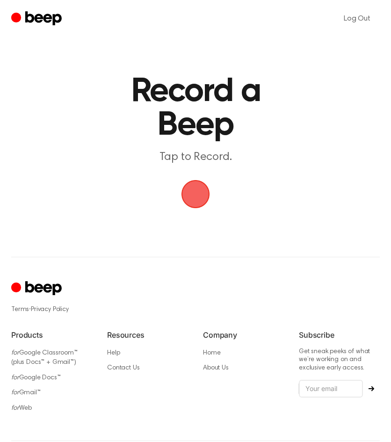
click at [197, 199] on span "button" at bounding box center [196, 194] width 29 height 29
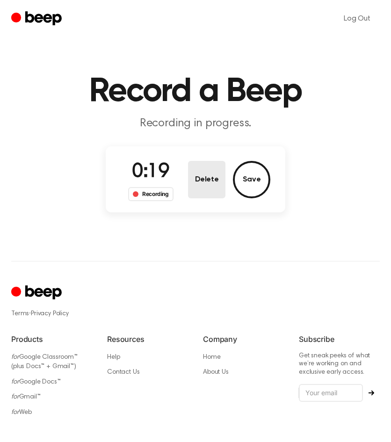
click at [214, 190] on button "Delete" at bounding box center [206, 179] width 37 height 37
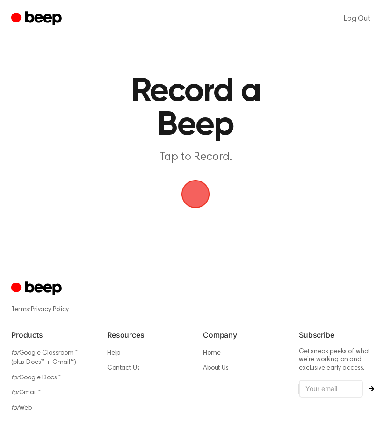
click at [192, 194] on span "button" at bounding box center [196, 194] width 29 height 29
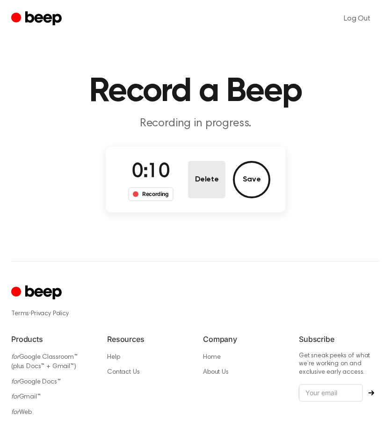
click at [192, 194] on button "Delete" at bounding box center [206, 179] width 37 height 37
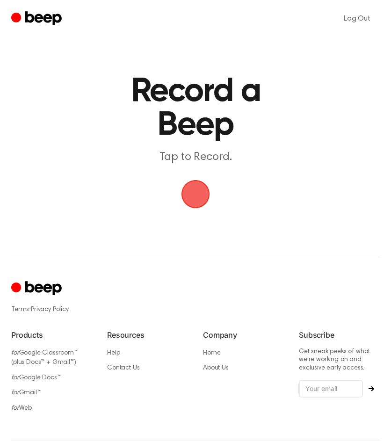
click at [186, 192] on span "button" at bounding box center [195, 194] width 26 height 26
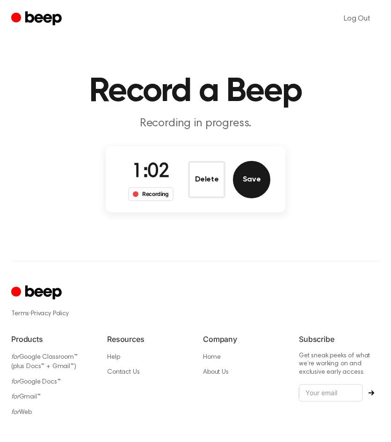
click at [249, 189] on button "Save" at bounding box center [251, 179] width 37 height 37
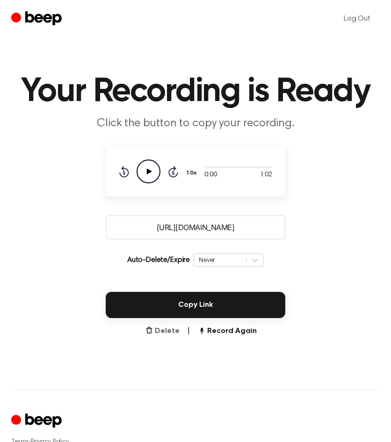
click at [160, 336] on button "Delete" at bounding box center [162, 331] width 34 height 11
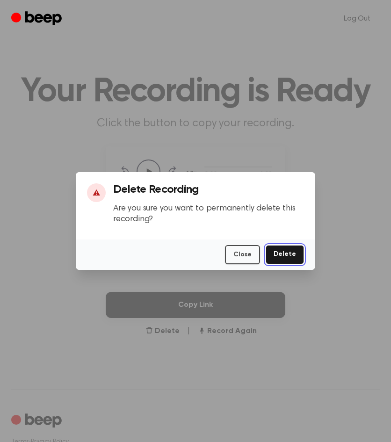
click at [278, 260] on button "Delete" at bounding box center [285, 254] width 38 height 19
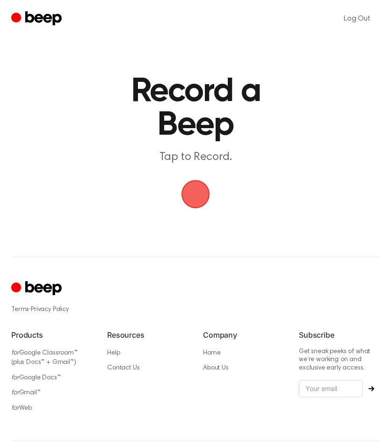
click at [191, 196] on span "button" at bounding box center [196, 194] width 29 height 29
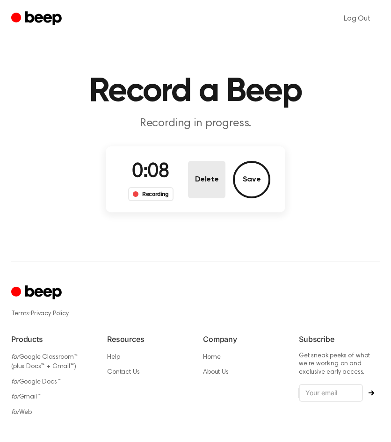
click at [191, 196] on button "Delete" at bounding box center [206, 179] width 37 height 37
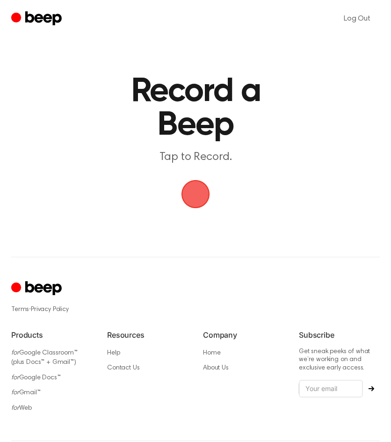
click at [191, 196] on span "button" at bounding box center [195, 194] width 43 height 43
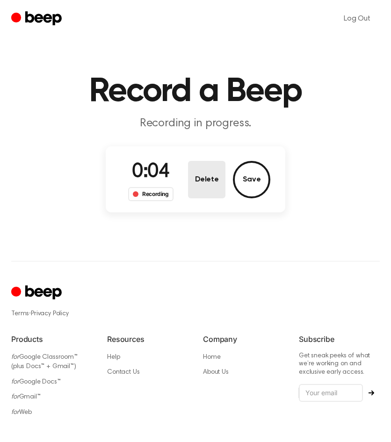
click at [191, 196] on button "Delete" at bounding box center [206, 179] width 37 height 37
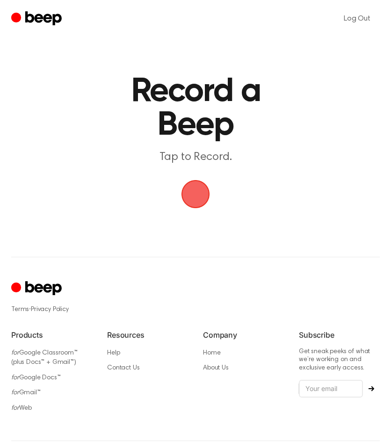
click at [191, 196] on span "button" at bounding box center [196, 194] width 30 height 30
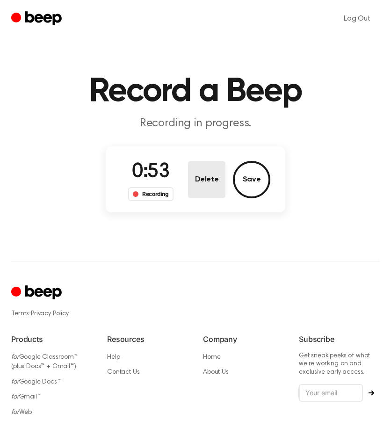
click at [191, 196] on button "Delete" at bounding box center [206, 179] width 37 height 37
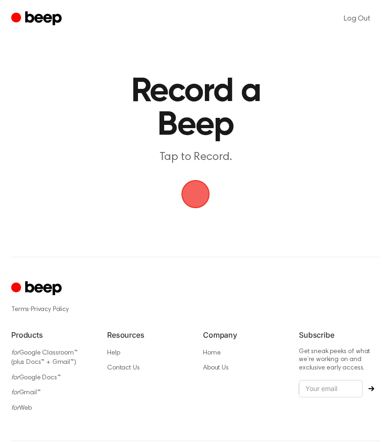
click at [204, 196] on span "button" at bounding box center [195, 193] width 39 height 39
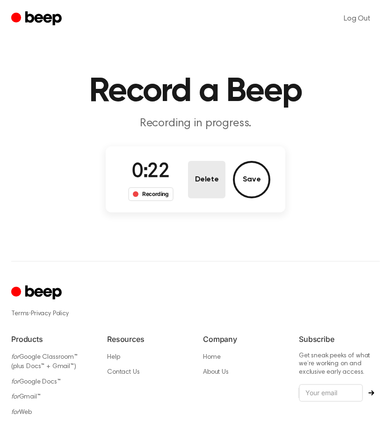
click at [204, 196] on button "Delete" at bounding box center [206, 179] width 37 height 37
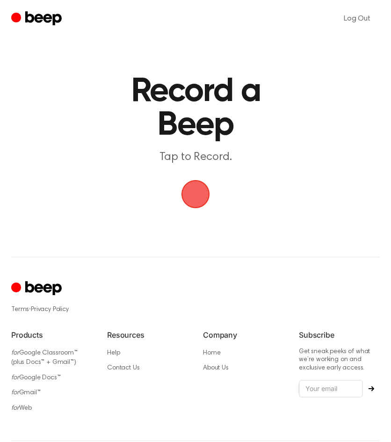
click at [204, 196] on span "button" at bounding box center [196, 194] width 30 height 30
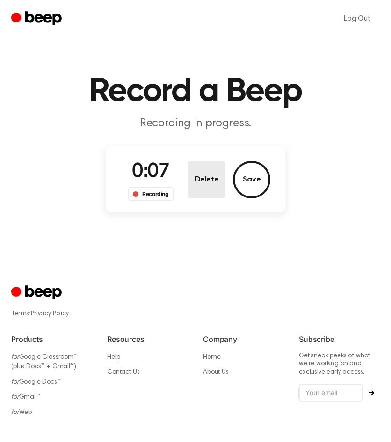
click at [204, 196] on button "Delete" at bounding box center [206, 179] width 37 height 37
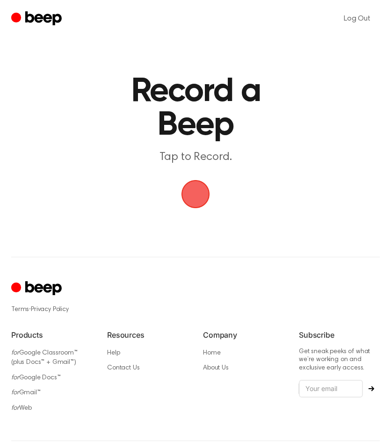
click at [204, 196] on span "button" at bounding box center [196, 194] width 29 height 29
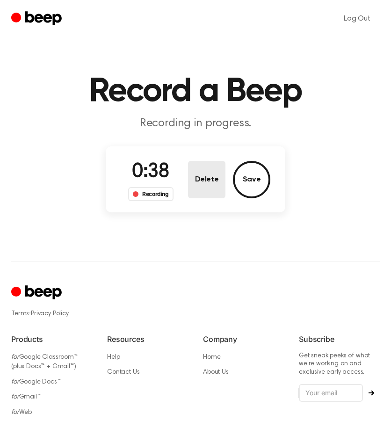
click at [204, 196] on button "Delete" at bounding box center [206, 179] width 37 height 37
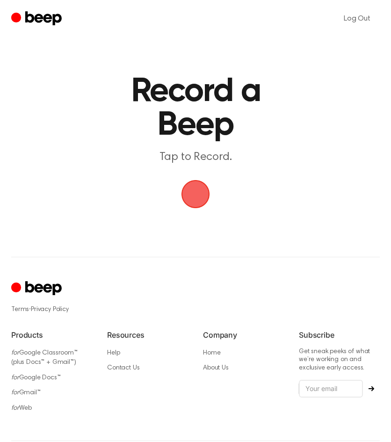
click at [194, 189] on span "button" at bounding box center [196, 194] width 29 height 29
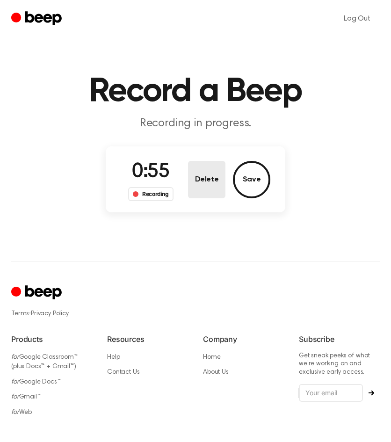
click at [194, 189] on button "Delete" at bounding box center [206, 179] width 37 height 37
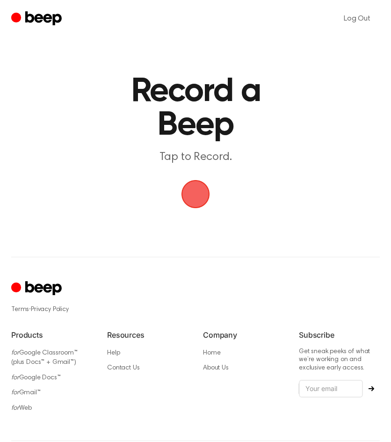
click at [194, 189] on span "button" at bounding box center [195, 194] width 26 height 26
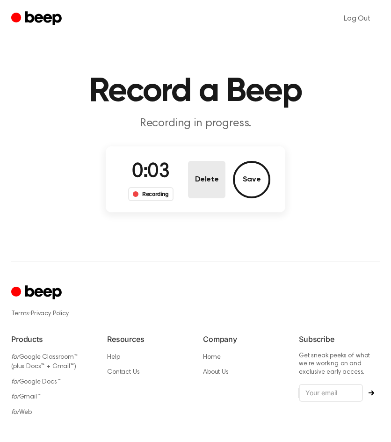
click at [194, 189] on button "Delete" at bounding box center [206, 179] width 37 height 37
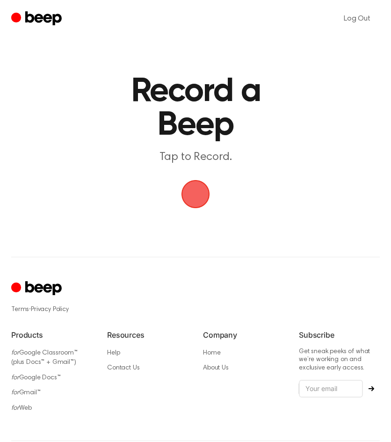
click at [194, 189] on span "button" at bounding box center [196, 194] width 29 height 29
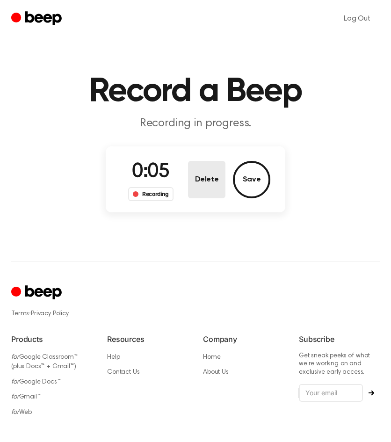
click at [194, 189] on button "Delete" at bounding box center [206, 179] width 37 height 37
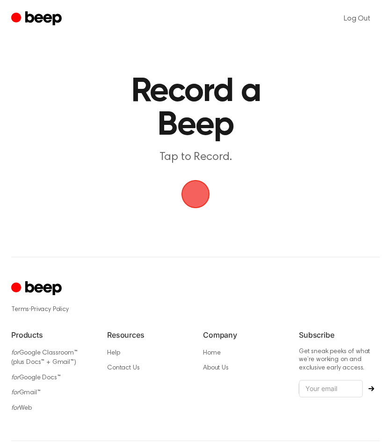
click at [194, 189] on span "button" at bounding box center [195, 194] width 26 height 26
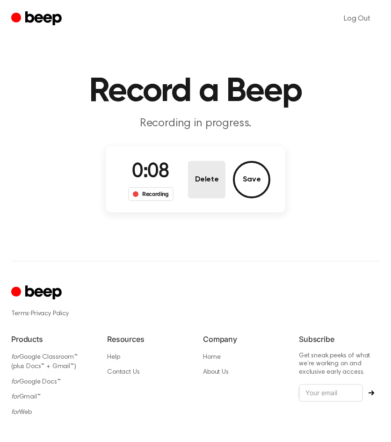
click at [194, 189] on button "Delete" at bounding box center [206, 179] width 37 height 37
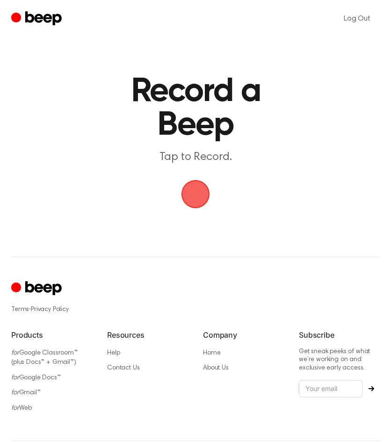
click at [194, 189] on span "button" at bounding box center [195, 194] width 35 height 35
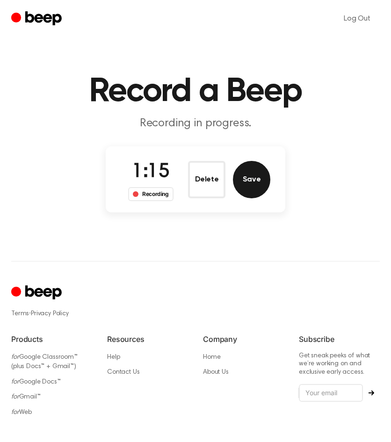
click at [249, 182] on button "Save" at bounding box center [251, 179] width 37 height 37
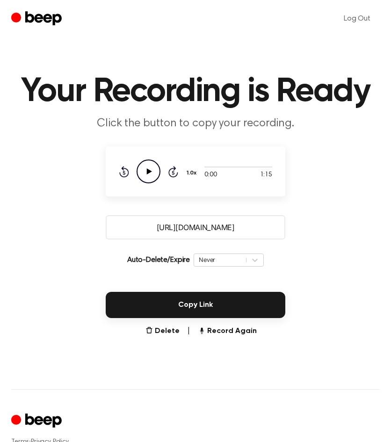
click at [148, 173] on icon at bounding box center [149, 171] width 5 height 6
click at [165, 332] on button "Delete" at bounding box center [162, 331] width 34 height 11
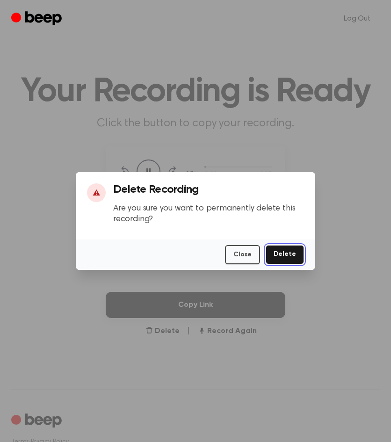
click at [286, 253] on button "Delete" at bounding box center [285, 254] width 38 height 19
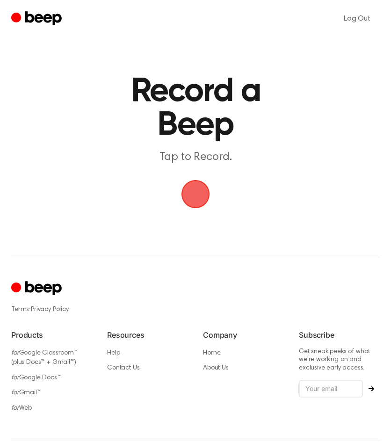
click at [192, 199] on span "button" at bounding box center [195, 194] width 35 height 35
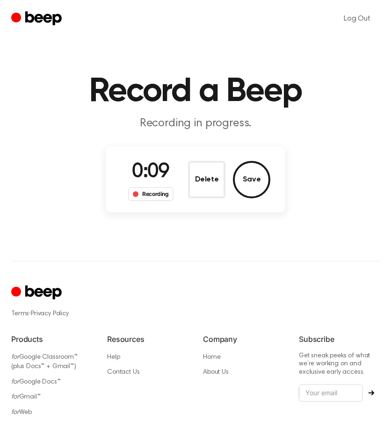
click at [221, 175] on button "Delete" at bounding box center [206, 179] width 37 height 37
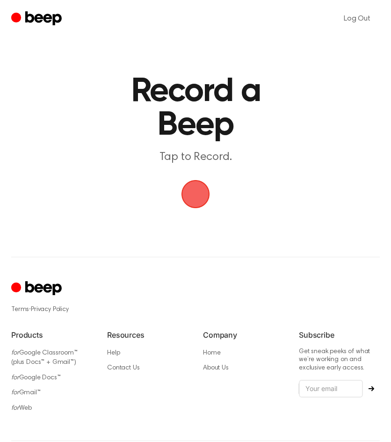
click at [196, 190] on span "button" at bounding box center [195, 194] width 26 height 26
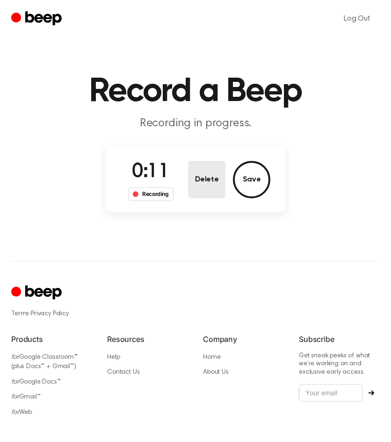
click at [199, 190] on button "Delete" at bounding box center [206, 179] width 37 height 37
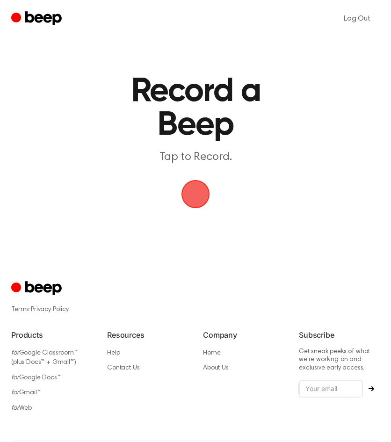
click at [194, 195] on span "button" at bounding box center [195, 194] width 26 height 26
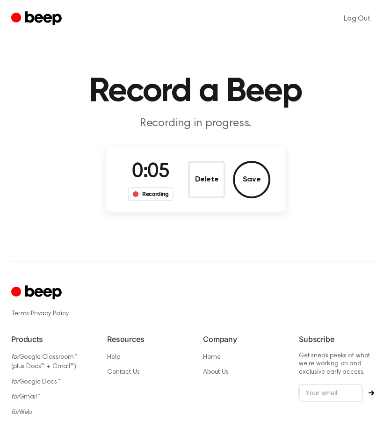
click at [217, 182] on button "Delete" at bounding box center [206, 179] width 37 height 37
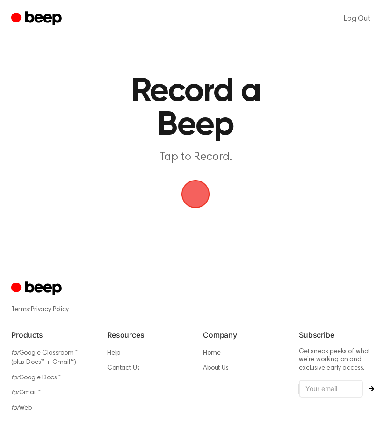
click at [201, 198] on span "button" at bounding box center [195, 194] width 26 height 26
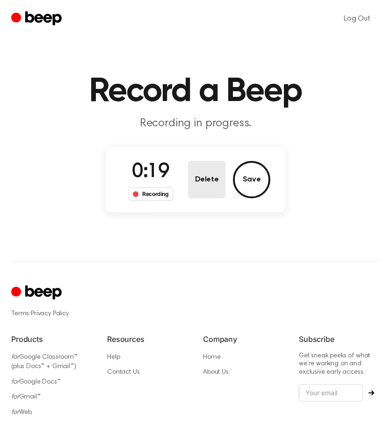
click at [206, 192] on button "Delete" at bounding box center [206, 179] width 37 height 37
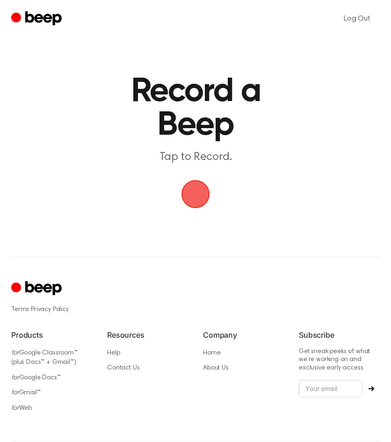
click at [194, 196] on span "button" at bounding box center [195, 194] width 26 height 26
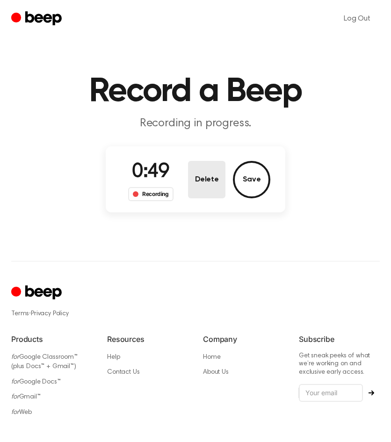
click at [194, 196] on button "Delete" at bounding box center [206, 179] width 37 height 37
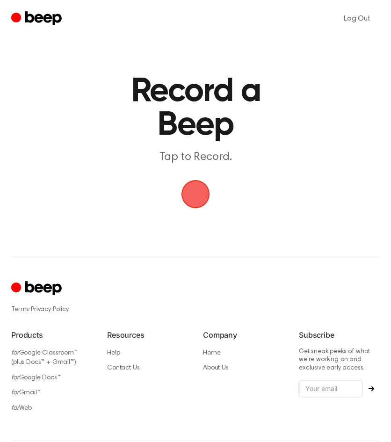
click at [189, 193] on span "button" at bounding box center [195, 194] width 26 height 26
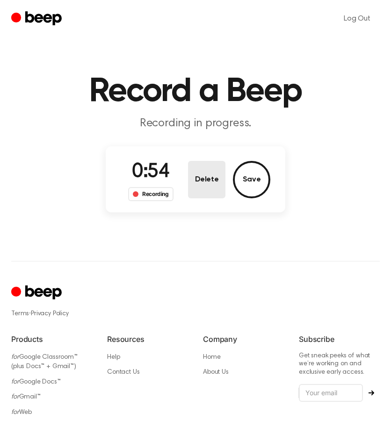
click at [189, 193] on button "Delete" at bounding box center [206, 179] width 37 height 37
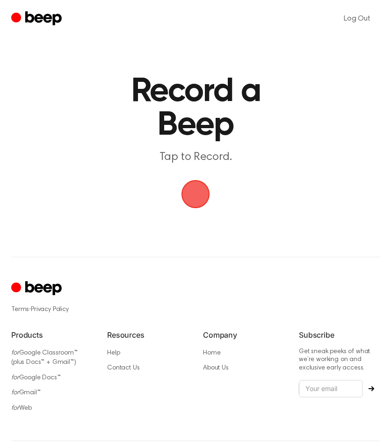
click at [189, 193] on span "button" at bounding box center [195, 194] width 26 height 26
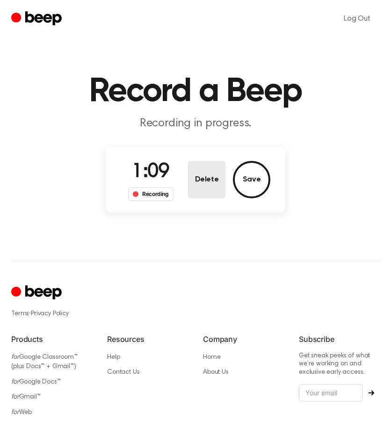
click at [189, 193] on button "Delete" at bounding box center [206, 179] width 37 height 37
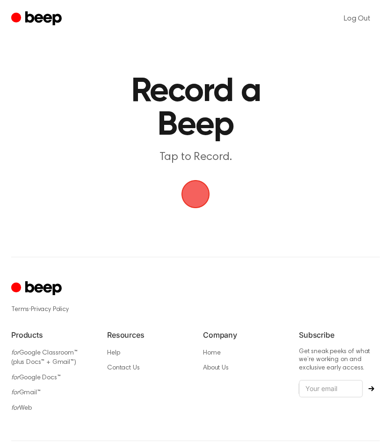
click at [197, 196] on span "button" at bounding box center [195, 194] width 26 height 26
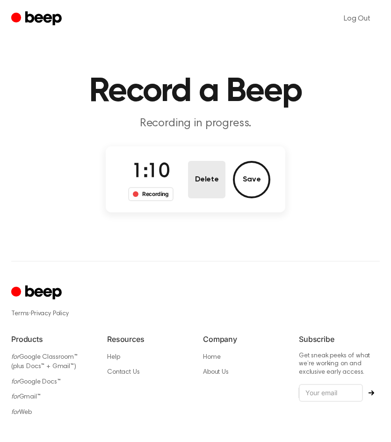
click at [212, 187] on button "Delete" at bounding box center [206, 179] width 37 height 37
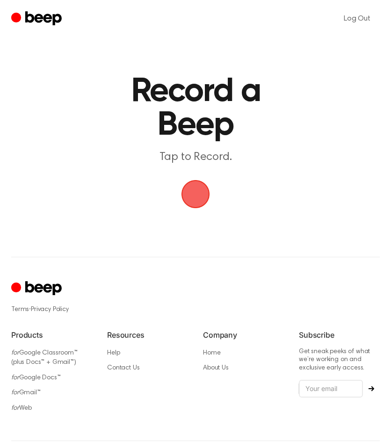
click at [194, 198] on span "button" at bounding box center [196, 194] width 30 height 30
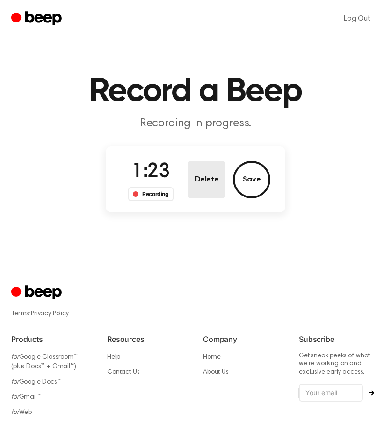
click at [198, 189] on button "Delete" at bounding box center [206, 179] width 37 height 37
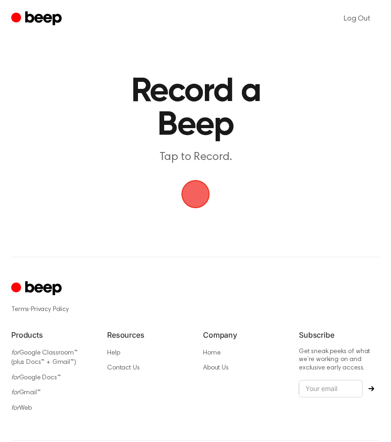
click at [201, 194] on span "button" at bounding box center [195, 194] width 26 height 26
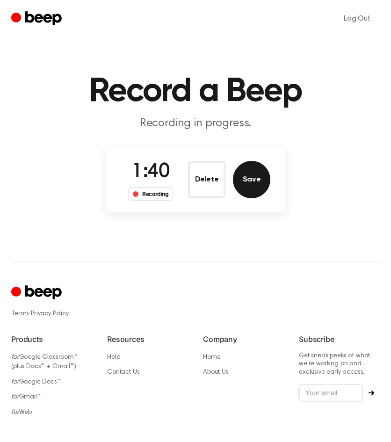
click at [253, 189] on button "Save" at bounding box center [251, 179] width 37 height 37
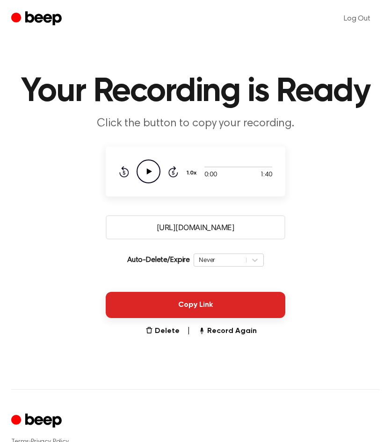
click at [211, 313] on button "Copy Link" at bounding box center [196, 305] width 180 height 26
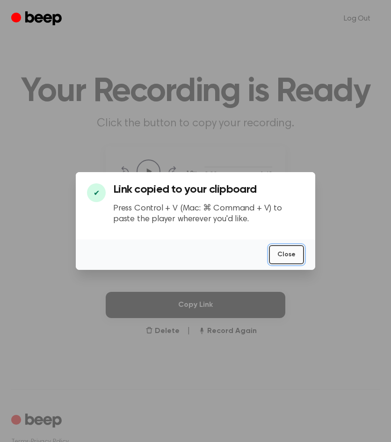
click at [291, 246] on button "Close" at bounding box center [286, 254] width 35 height 19
